Goal: Communication & Community: Answer question/provide support

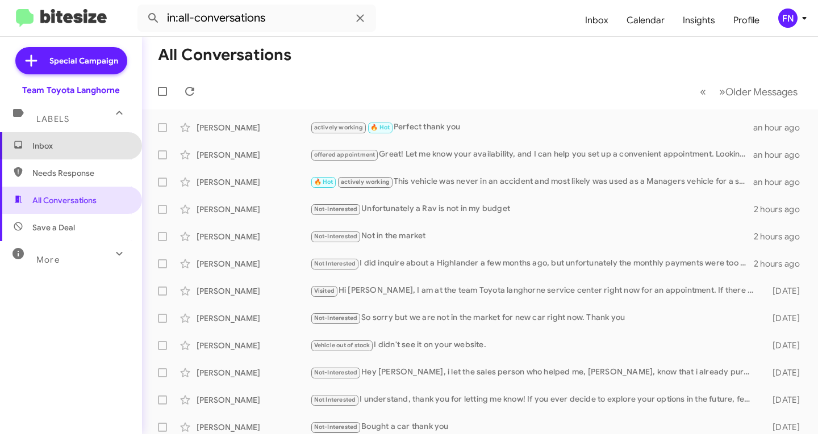
click at [86, 153] on span "Inbox" at bounding box center [71, 145] width 142 height 27
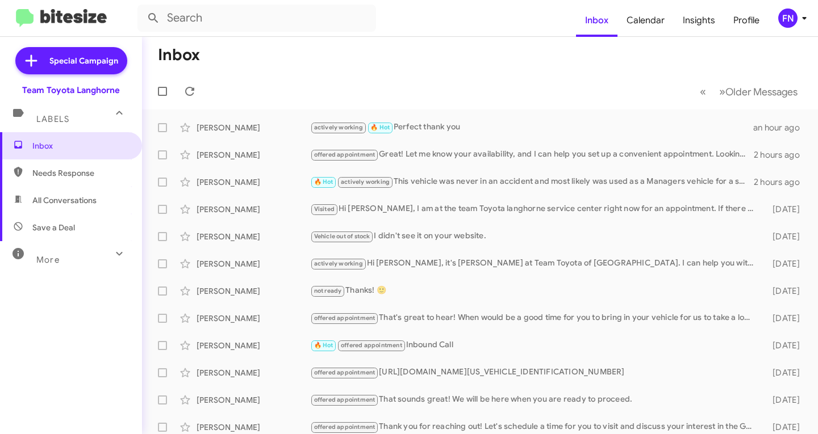
click at [107, 200] on span "All Conversations" at bounding box center [71, 200] width 142 height 27
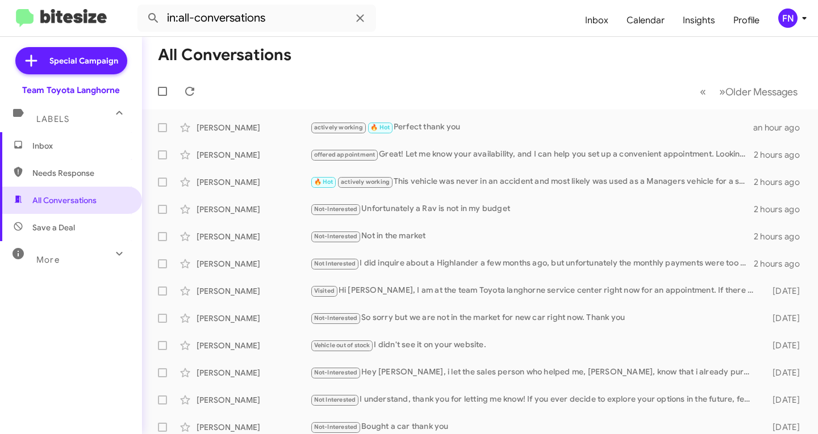
click at [32, 173] on span "Needs Response" at bounding box center [71, 173] width 142 height 27
type input "in:needs-response"
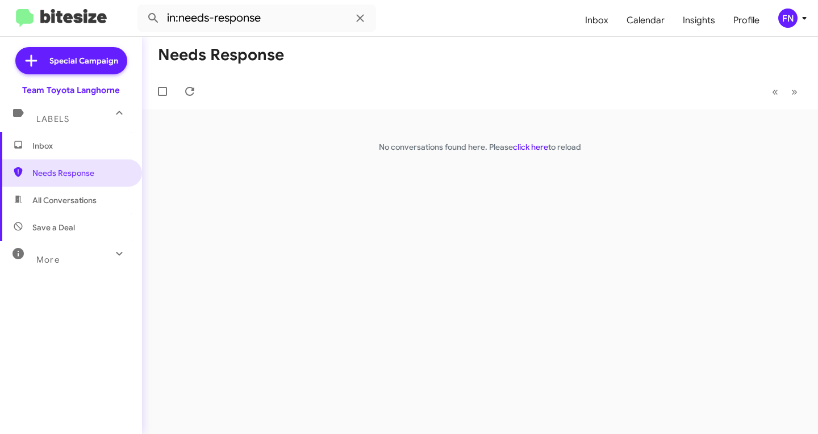
click at [102, 143] on span "Inbox" at bounding box center [80, 145] width 97 height 11
